Goal: Task Accomplishment & Management: Manage account settings

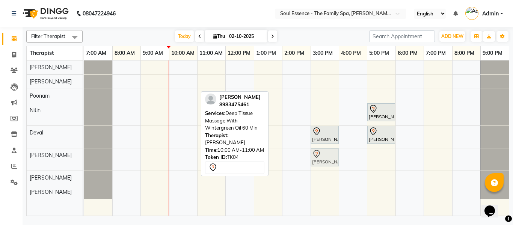
drag, startPoint x: 169, startPoint y: 155, endPoint x: 323, endPoint y: 163, distance: 153.4
click at [84, 163] on div "[PERSON_NAME], TK04, 10:00 AM-11:00 AM, Deep Tissue Massage With Wintergreen Oi…" at bounding box center [84, 159] width 0 height 22
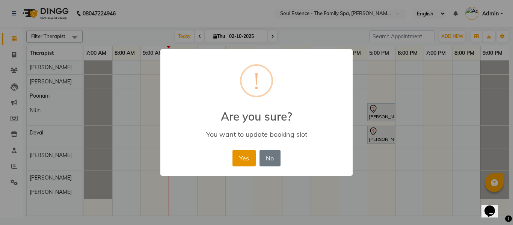
click at [238, 152] on button "Yes" at bounding box center [243, 158] width 23 height 17
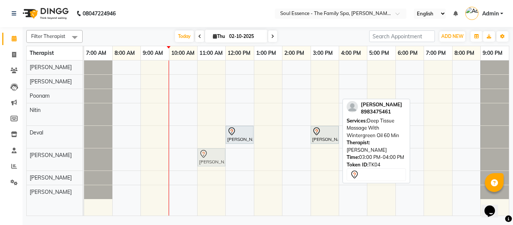
drag, startPoint x: 332, startPoint y: 162, endPoint x: 218, endPoint y: 157, distance: 114.3
click at [84, 157] on div "[PERSON_NAME], TK04, 03:00 PM-04:00 PM, Deep Tissue Massage With Wintergreen Oi…" at bounding box center [84, 159] width 0 height 22
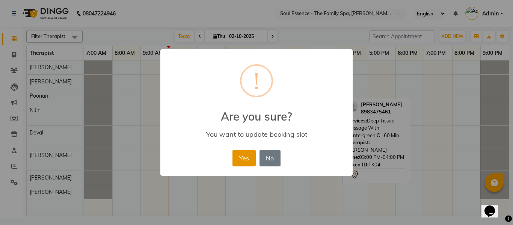
click at [241, 156] on button "Yes" at bounding box center [243, 158] width 23 height 17
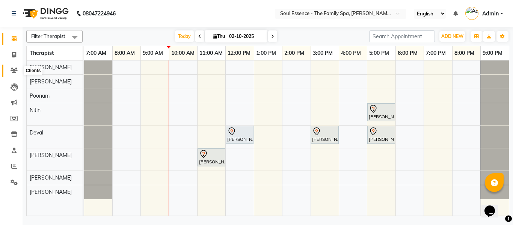
click at [12, 69] on icon at bounding box center [14, 71] width 7 height 6
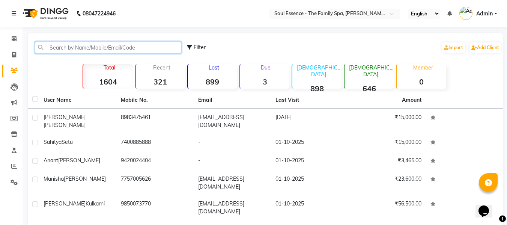
click at [60, 50] on input "text" at bounding box center [108, 48] width 146 height 12
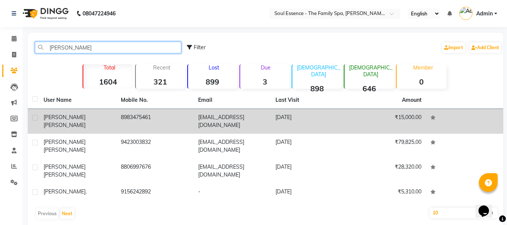
type input "[PERSON_NAME]"
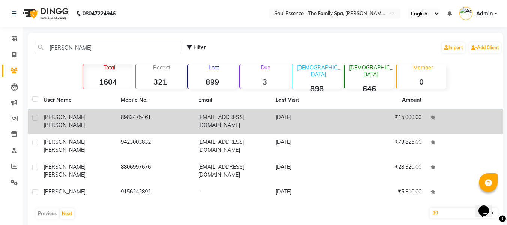
click at [65, 122] on span "[PERSON_NAME]" at bounding box center [65, 125] width 42 height 7
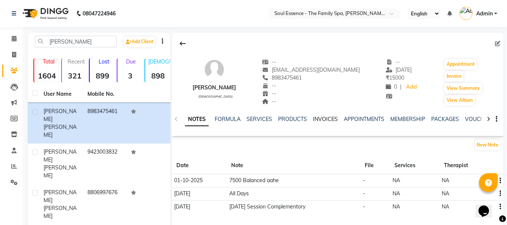
click at [321, 119] on link "INVOICES" at bounding box center [325, 119] width 25 height 7
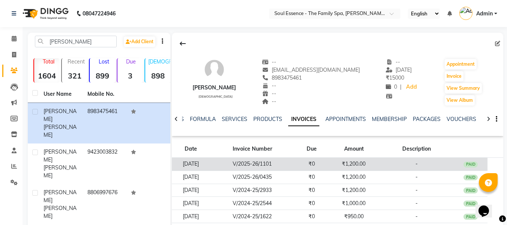
click at [270, 164] on td "V/2025-26/1101" at bounding box center [252, 164] width 85 height 13
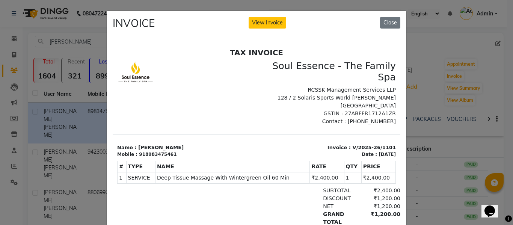
scroll to position [6, 0]
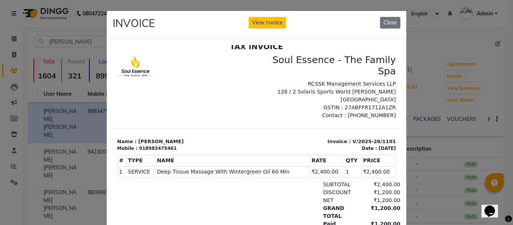
click at [81, 36] on ngb-modal-window "INVOICE View Invoice Close" at bounding box center [256, 112] width 513 height 225
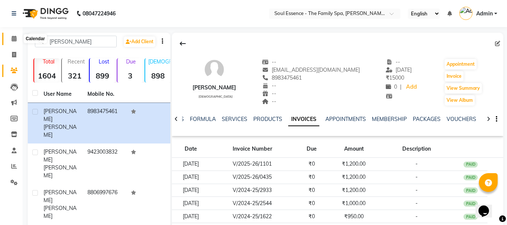
click at [13, 38] on icon at bounding box center [14, 39] width 5 height 6
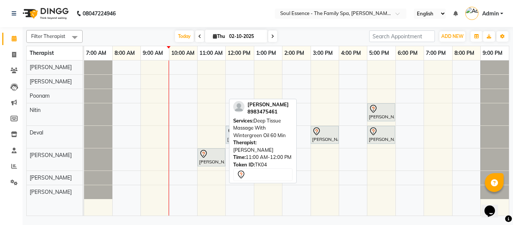
click at [201, 158] on icon at bounding box center [203, 153] width 9 height 9
select select "7"
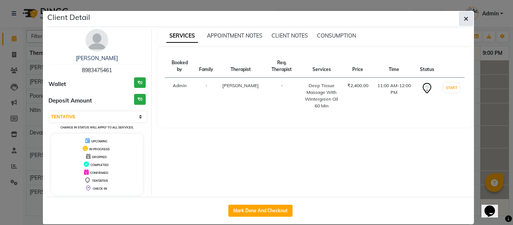
click at [464, 20] on icon "button" at bounding box center [466, 19] width 5 height 6
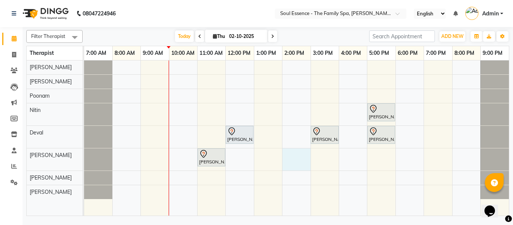
click at [288, 160] on div "[PERSON_NAME], TK01, 05:00 PM-06:00 PM, Deep Tissue Massage With Wintergreen Oi…" at bounding box center [296, 137] width 425 height 155
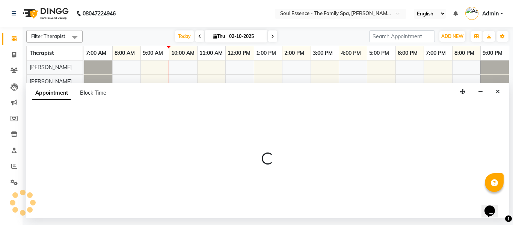
select select "37932"
select select "tentative"
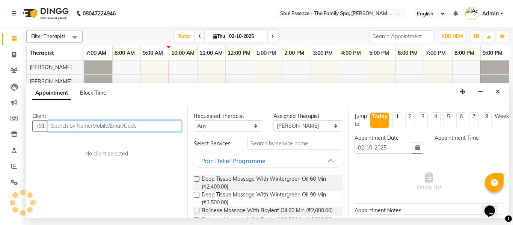
select select "840"
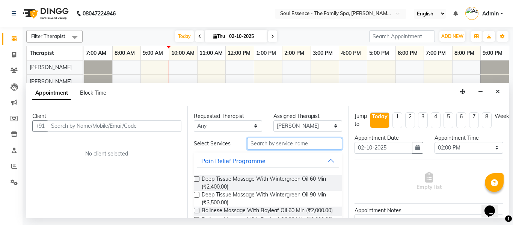
click at [269, 143] on input "text" at bounding box center [294, 144] width 95 height 12
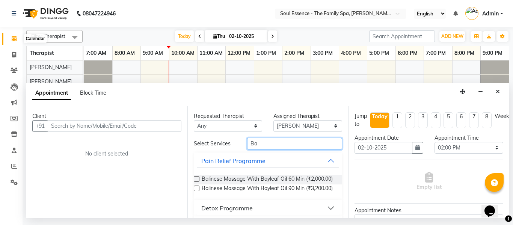
type input "Ba"
click at [12, 39] on icon at bounding box center [14, 39] width 5 height 6
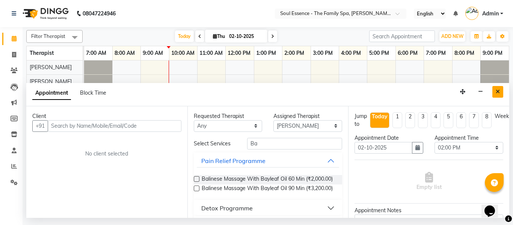
click at [494, 87] on button "Close" at bounding box center [497, 92] width 11 height 12
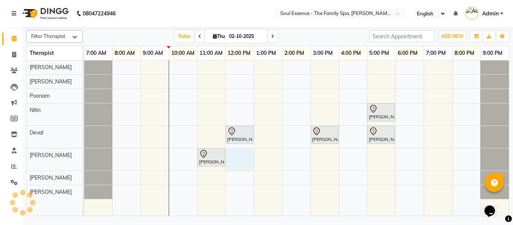
click at [233, 161] on div "[PERSON_NAME], TK01, 05:00 PM-06:00 PM, Deep Tissue Massage With Wintergreen Oi…" at bounding box center [296, 137] width 425 height 155
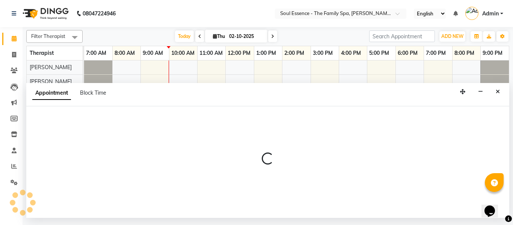
select select "37932"
select select "tentative"
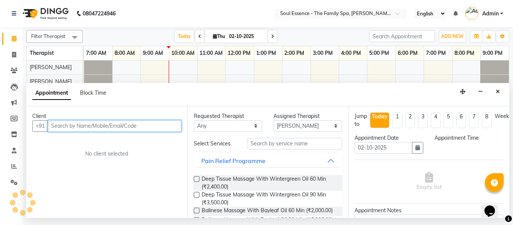
select select "720"
click at [63, 125] on input "text" at bounding box center [115, 126] width 134 height 12
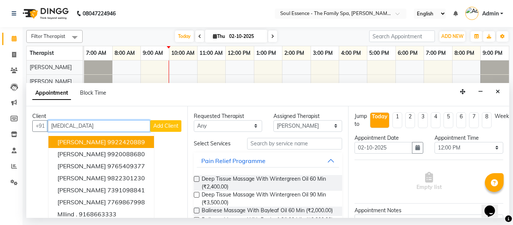
click at [62, 139] on span "[PERSON_NAME]" at bounding box center [81, 142] width 48 height 8
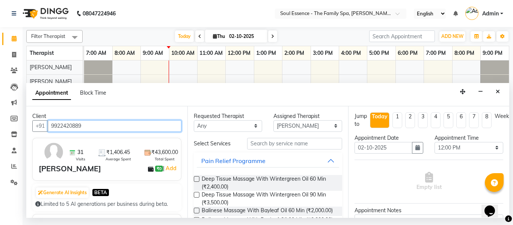
type input "9922420889"
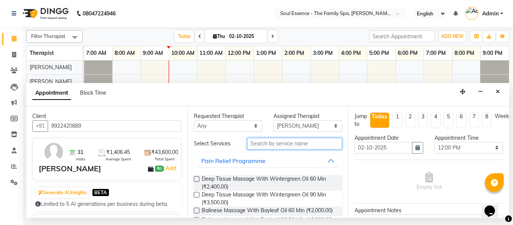
click at [256, 143] on input "text" at bounding box center [294, 144] width 95 height 12
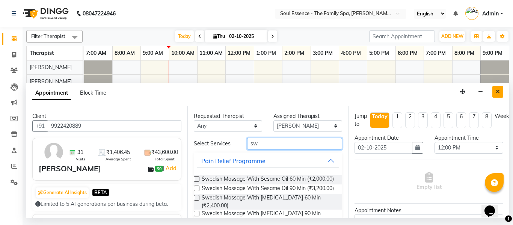
type input "sw"
click at [496, 91] on icon "Close" at bounding box center [498, 91] width 4 height 5
